Goal: Book appointment/travel/reservation

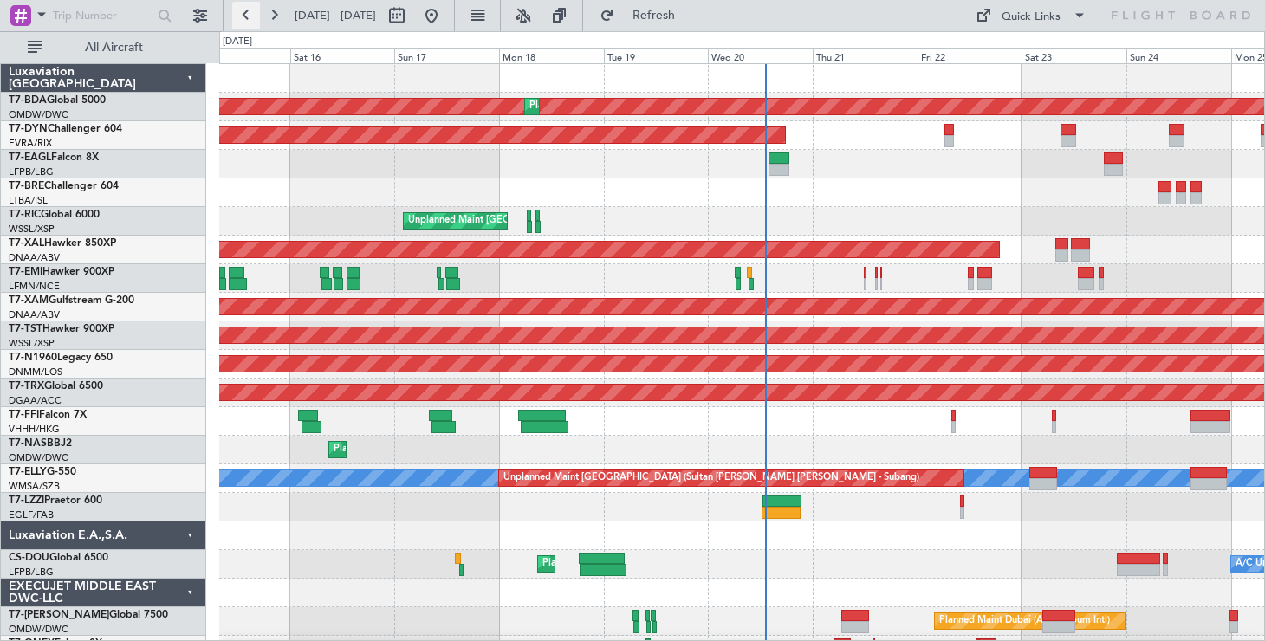
click at [248, 16] on button at bounding box center [246, 16] width 28 height 28
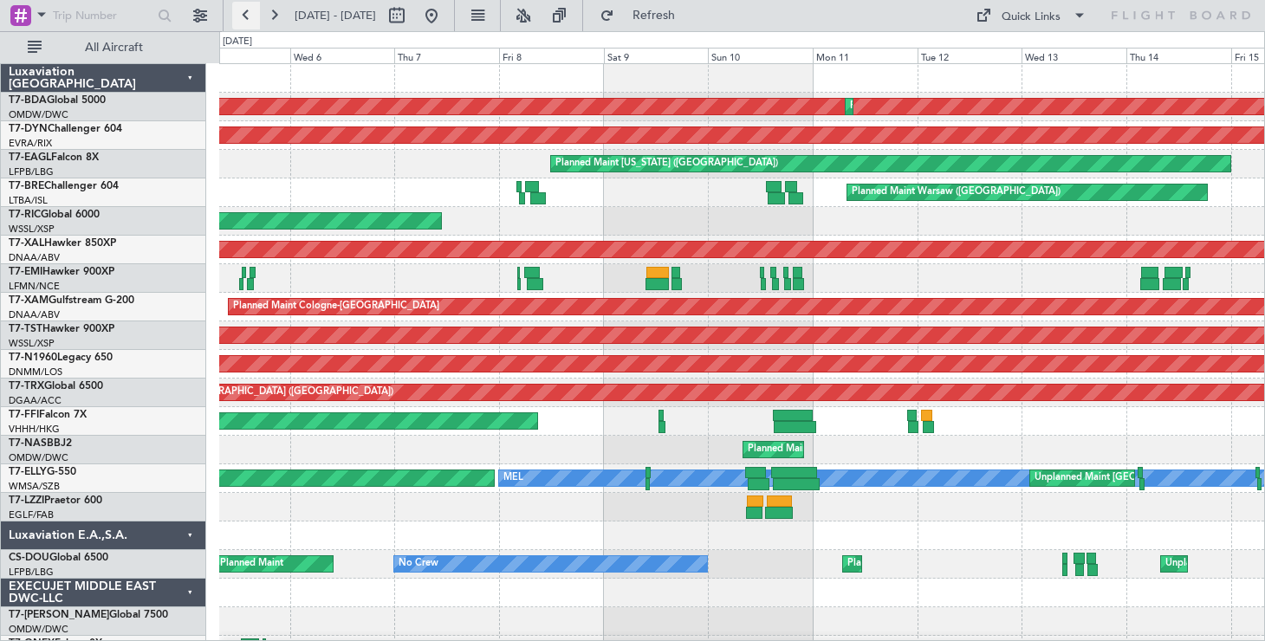
click at [248, 16] on button at bounding box center [246, 16] width 28 height 28
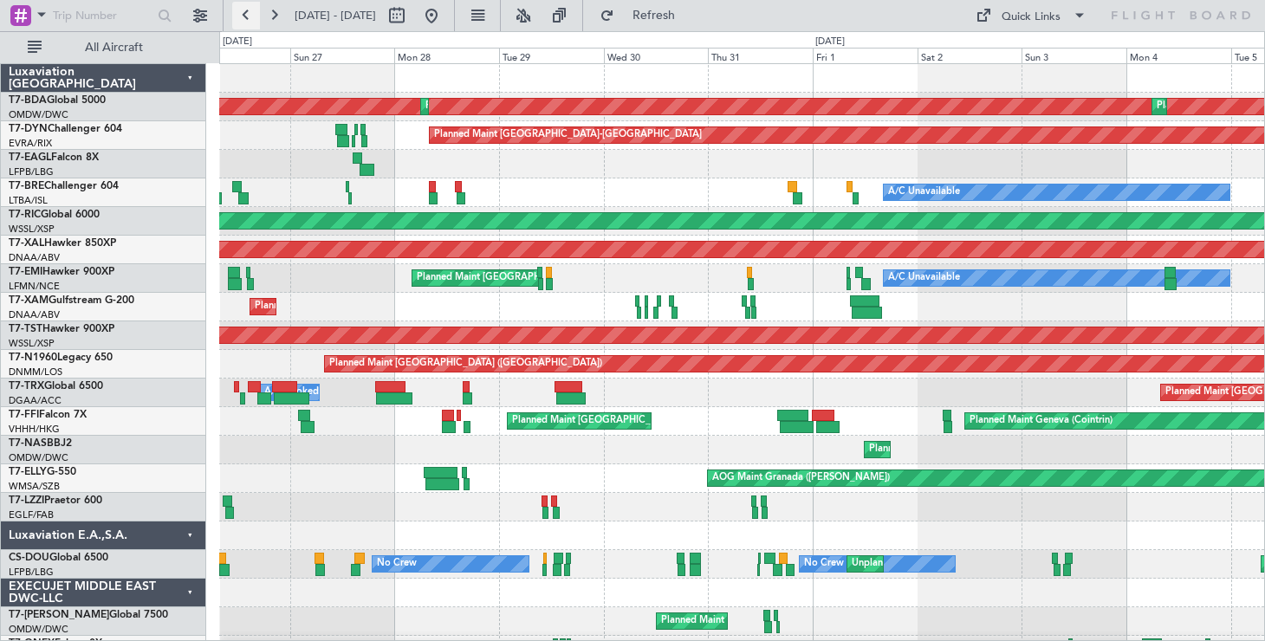
click at [237, 19] on button at bounding box center [246, 16] width 28 height 28
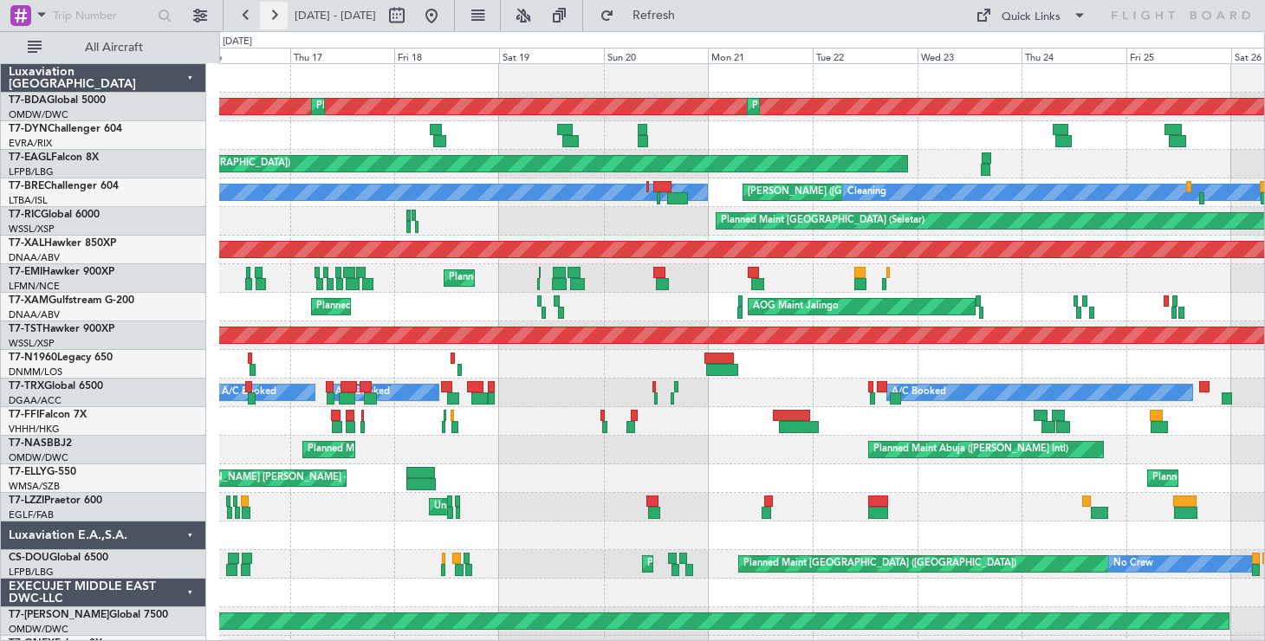
click at [275, 23] on button at bounding box center [274, 16] width 28 height 28
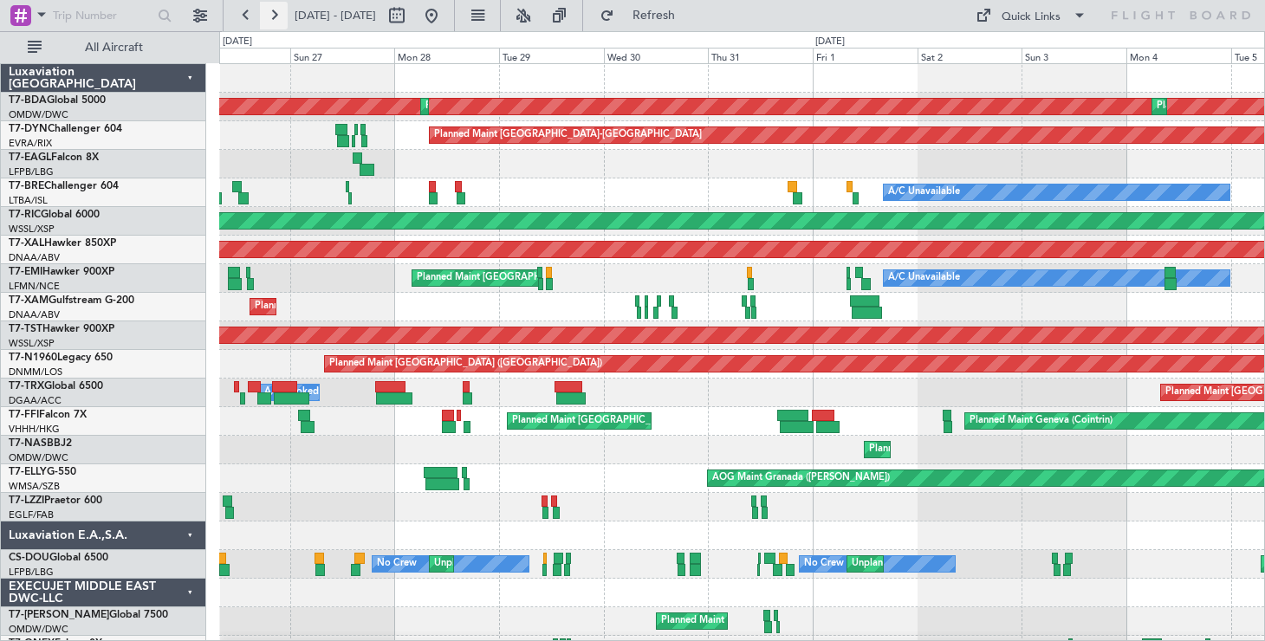
click at [275, 23] on button at bounding box center [274, 16] width 28 height 28
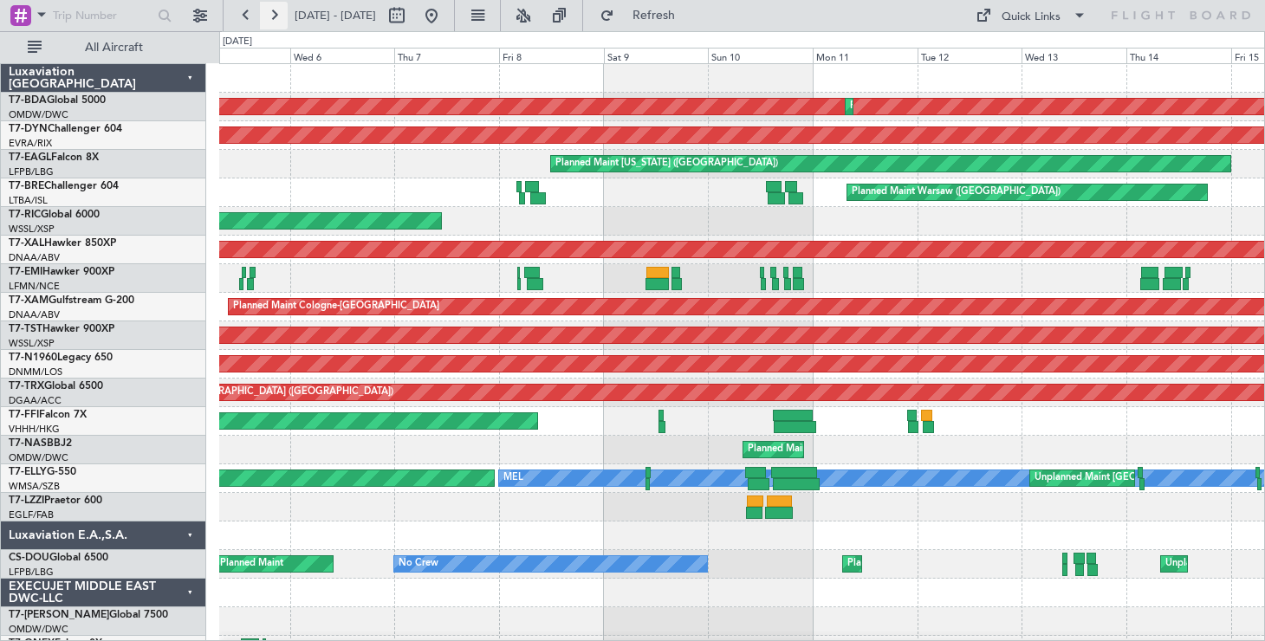
click at [275, 23] on button at bounding box center [274, 16] width 28 height 28
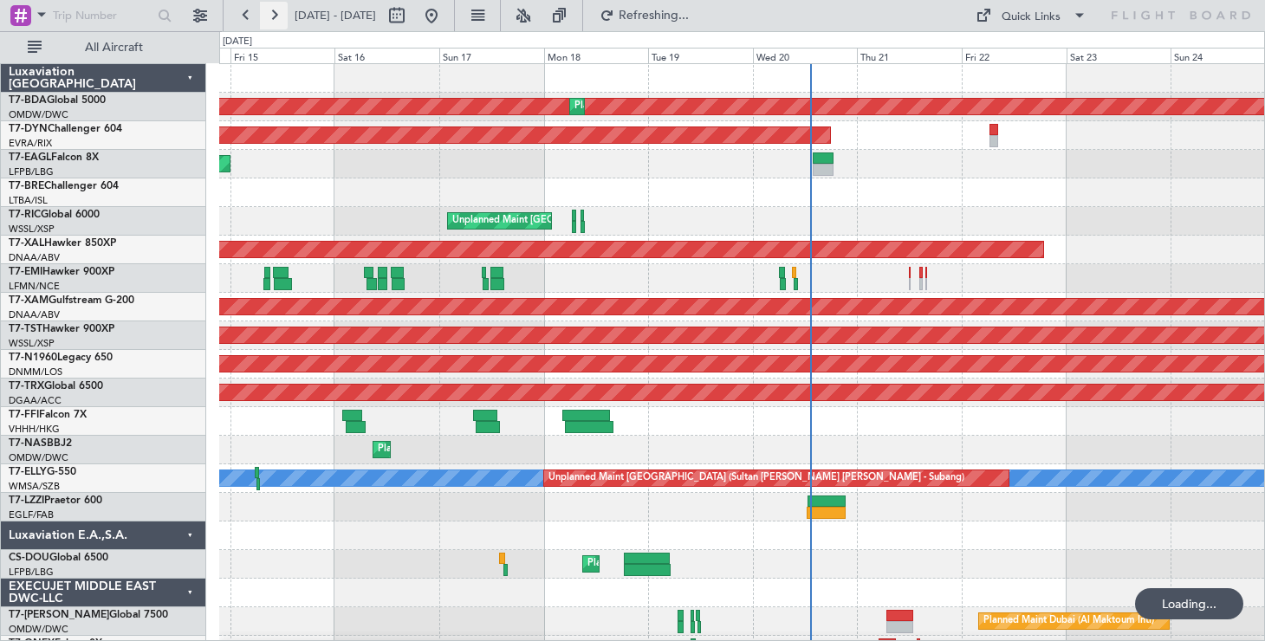
click at [275, 23] on button at bounding box center [274, 16] width 28 height 28
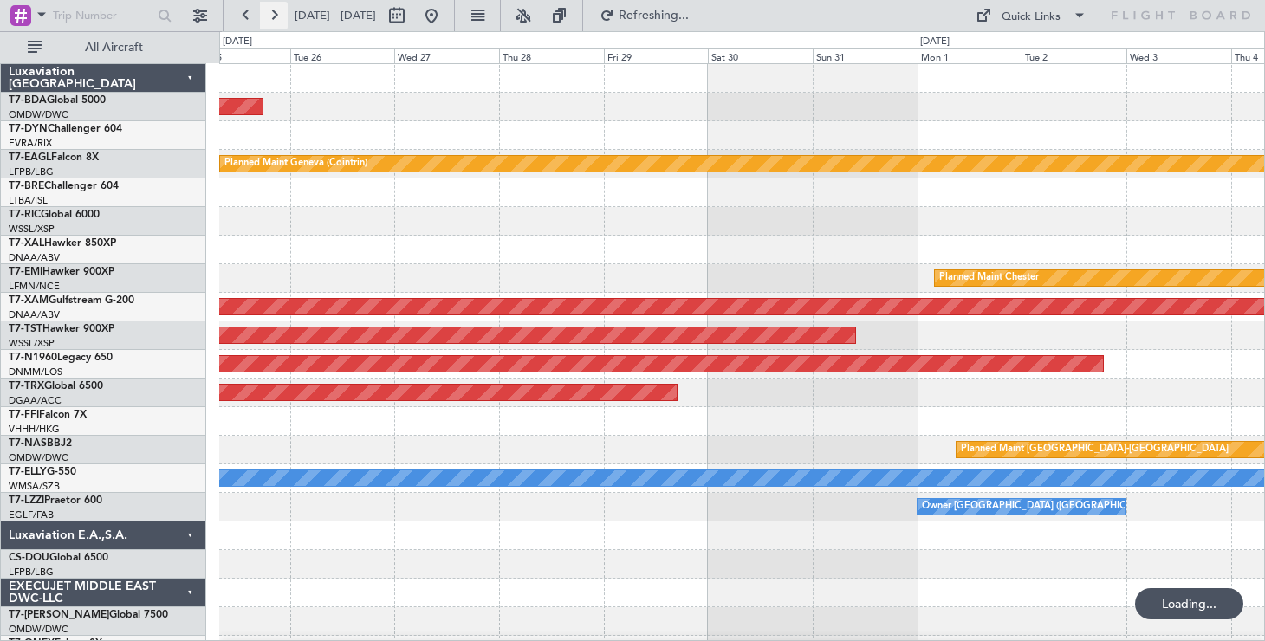
click at [275, 23] on button at bounding box center [274, 16] width 28 height 28
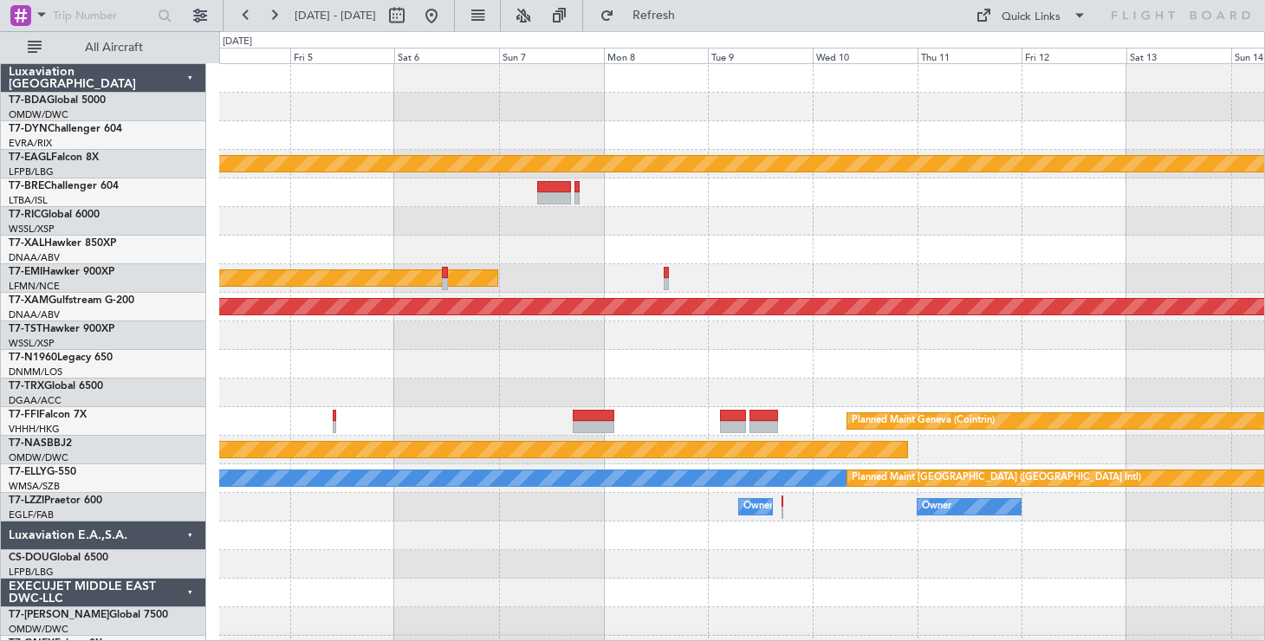
click at [230, 19] on fb-range-datepicker "[DATE] - [DATE]" at bounding box center [339, 15] width 232 height 31
click at [239, 15] on button at bounding box center [246, 16] width 28 height 28
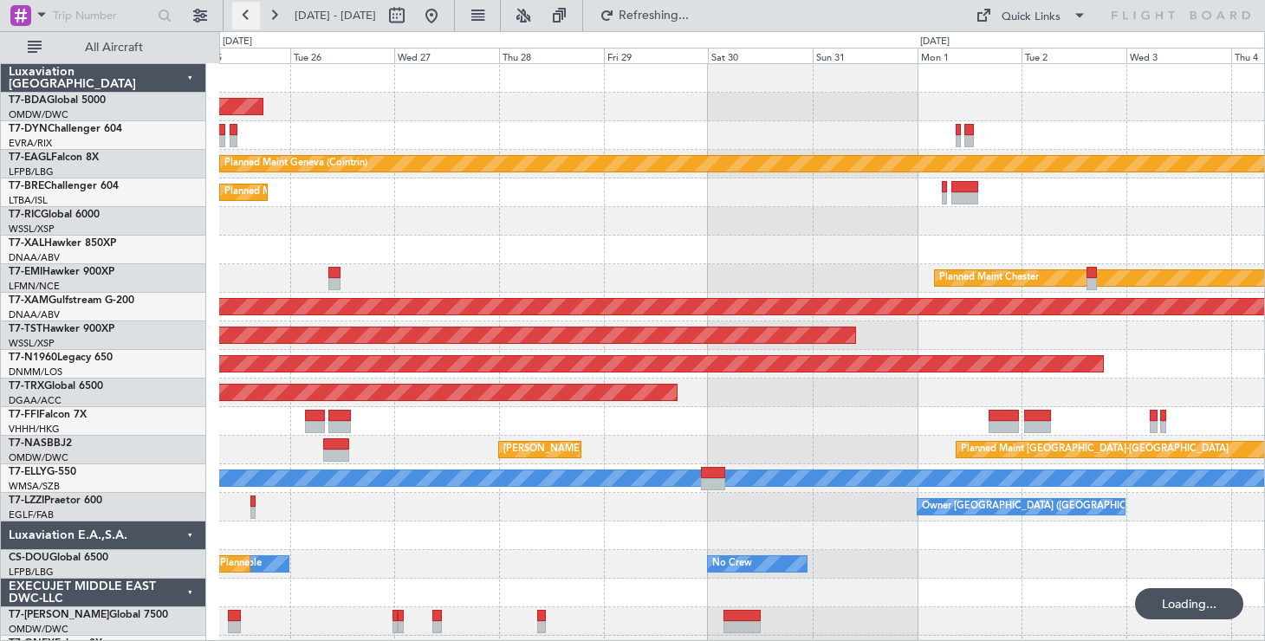
click at [239, 15] on button at bounding box center [246, 16] width 28 height 28
